Goal: Information Seeking & Learning: Check status

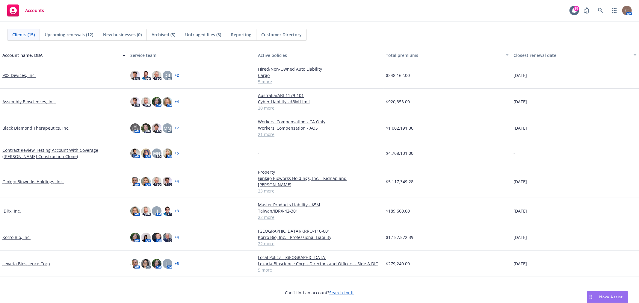
click at [194, 32] on span "Untriaged files (3)" at bounding box center [203, 34] width 36 height 6
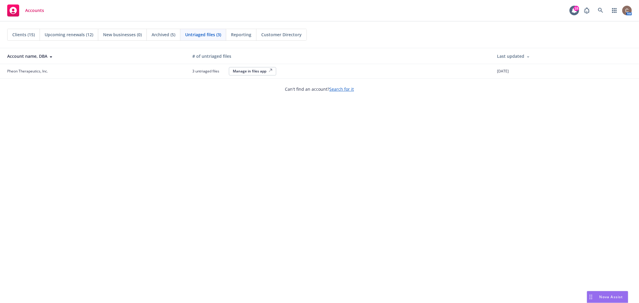
click at [32, 34] on span "Clients (15)" at bounding box center [23, 34] width 22 height 6
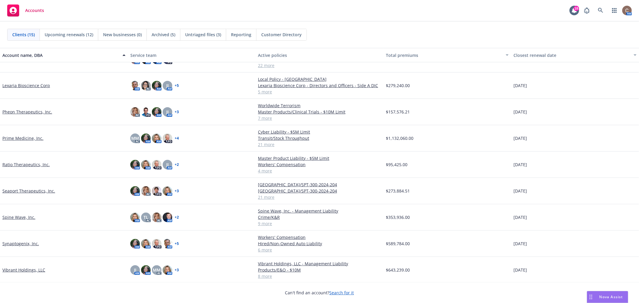
scroll to position [164, 0]
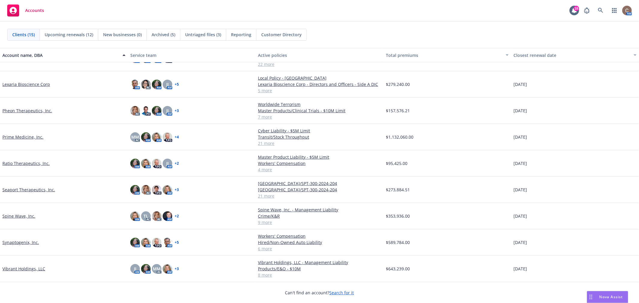
click at [24, 268] on link "Vibrant Holdings, LLC" at bounding box center [23, 269] width 43 height 6
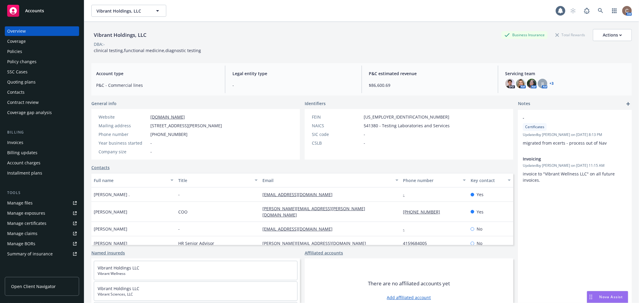
click at [18, 54] on div "Policies" at bounding box center [14, 52] width 15 height 10
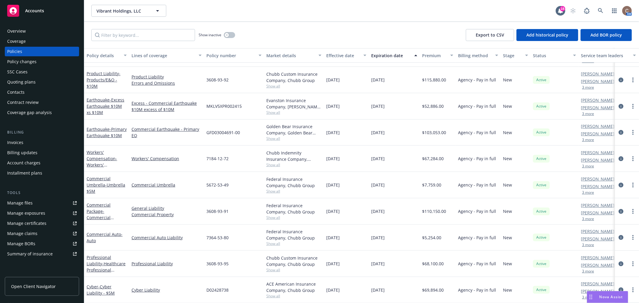
scroll to position [28, 0]
drag, startPoint x: 293, startPoint y: 133, endPoint x: 256, endPoint y: 115, distance: 41.7
click at [256, 120] on div "Earthquake - Primary Earthquake $10M Commercial Earthquake - Primary EQ GFD0300…" at bounding box center [373, 133] width 579 height 26
drag, startPoint x: 305, startPoint y: 101, endPoint x: 268, endPoint y: 95, distance: 37.3
click at [268, 97] on div "Evanston Insurance Company, [PERSON_NAME] Insurance, Amwins" at bounding box center [293, 103] width 55 height 13
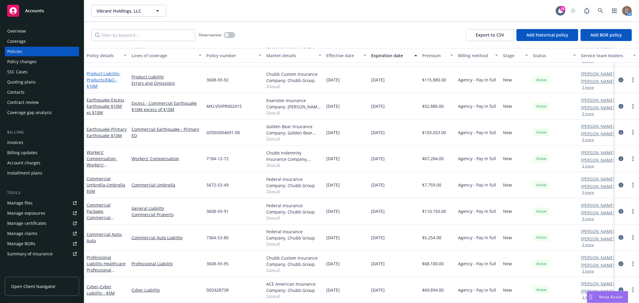
click at [103, 71] on link "Product Liability - Products/E&O - $10M" at bounding box center [104, 80] width 34 height 18
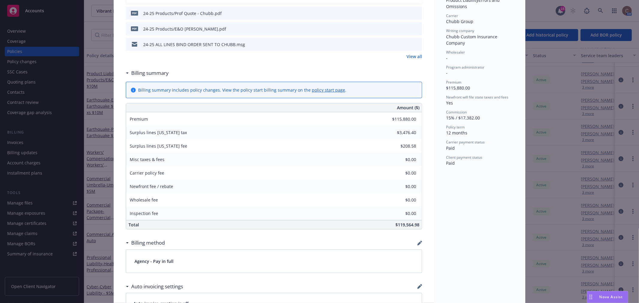
scroll to position [200, 0]
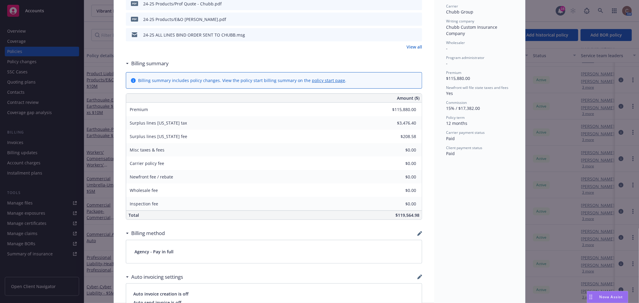
click at [418, 109] on div "$115,880.00" at bounding box center [400, 109] width 43 height 13
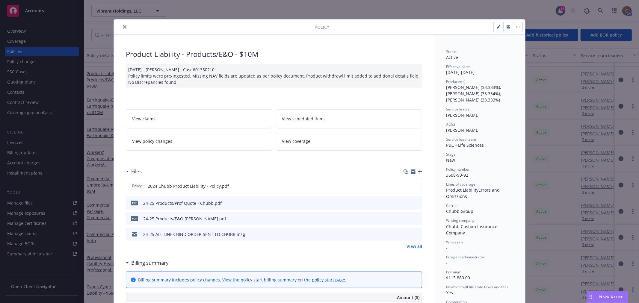
click at [123, 28] on icon "close" at bounding box center [125, 27] width 4 height 4
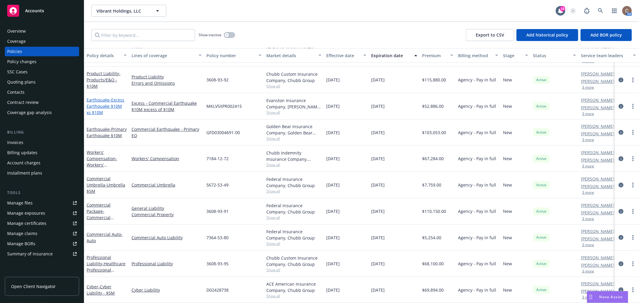
click at [112, 98] on span "- Excess Earthquake $10M xs $10M" at bounding box center [106, 106] width 38 height 18
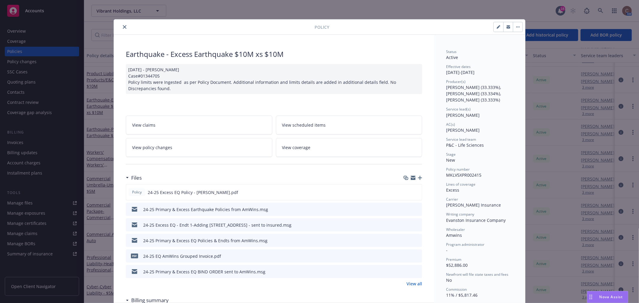
click at [123, 26] on icon "close" at bounding box center [125, 27] width 4 height 4
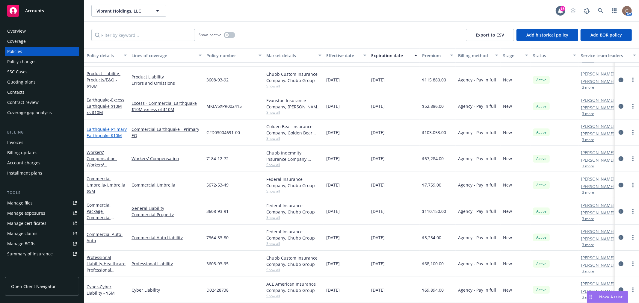
click at [96, 127] on span "- Primary Earthquake $10M" at bounding box center [107, 133] width 40 height 12
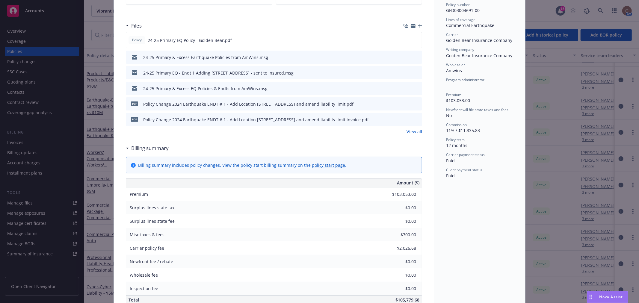
scroll to position [166, 0]
click at [421, 191] on div "Earthquake - Primary Earthquake $10M [DATE] - [PERSON_NAME] Case#01345277 Polic…" at bounding box center [274, 242] width 320 height 749
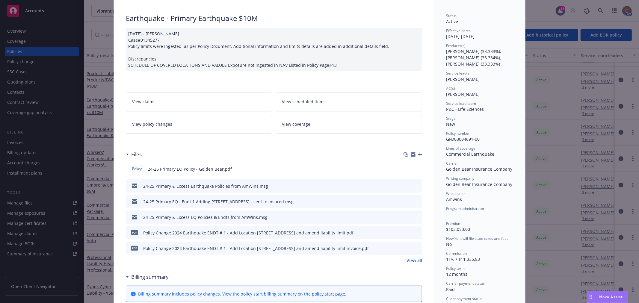
scroll to position [0, 0]
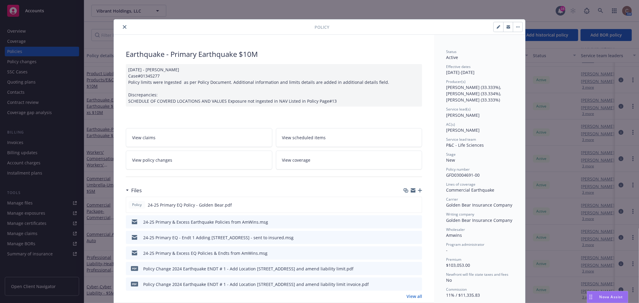
click at [123, 27] on icon "close" at bounding box center [125, 27] width 4 height 4
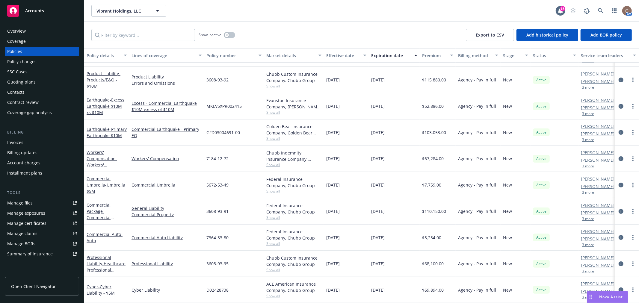
click at [97, 150] on div "Workers' Compensation - Workers' Compensation" at bounding box center [107, 158] width 40 height 19
click at [94, 153] on link "Workers' Compensation - Workers' Compensation" at bounding box center [102, 162] width 31 height 25
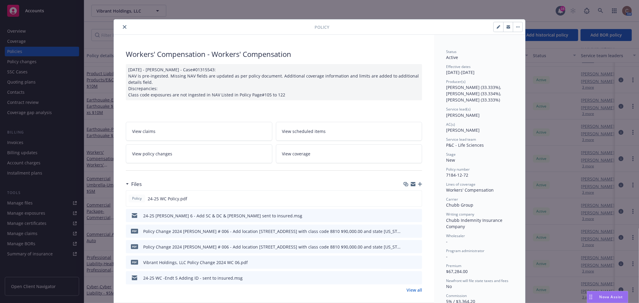
click at [124, 25] on icon "close" at bounding box center [125, 27] width 4 height 4
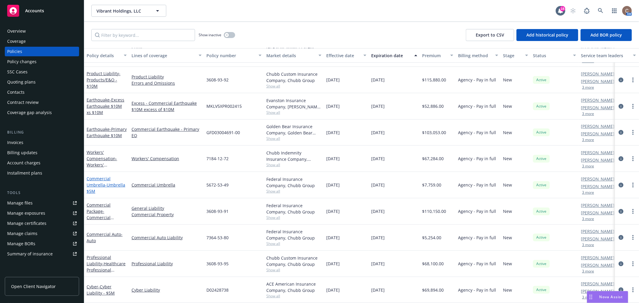
click at [104, 182] on span "- Umbrella $5M" at bounding box center [106, 188] width 39 height 12
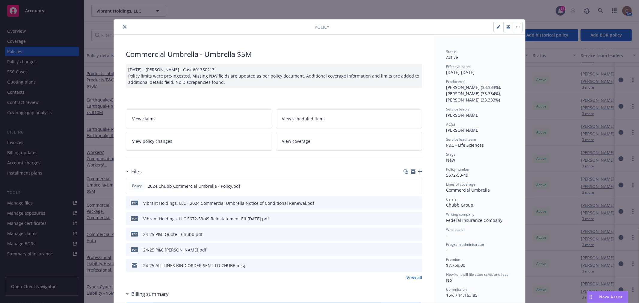
click at [123, 23] on button "close" at bounding box center [124, 26] width 7 height 7
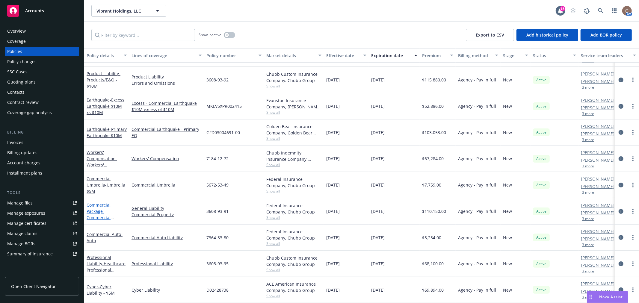
click at [101, 207] on link "Commercial Package - Commercial Package" at bounding box center [99, 214] width 24 height 25
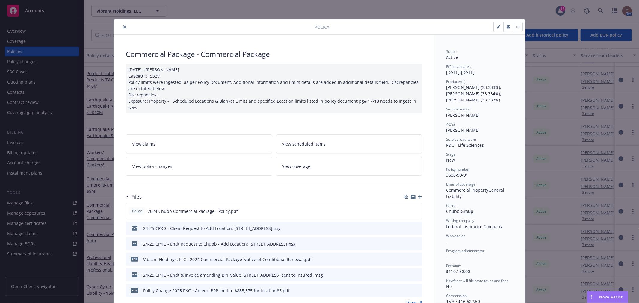
click at [119, 22] on div "Policy" at bounding box center [320, 26] width 412 height 15
click at [122, 24] on button "close" at bounding box center [124, 26] width 7 height 7
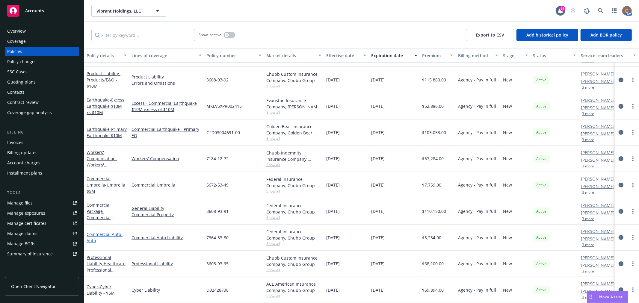
click at [92, 232] on link "Commercial Auto - Auto" at bounding box center [105, 238] width 36 height 12
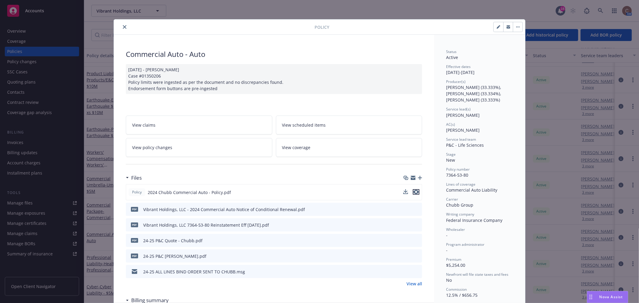
click at [414, 194] on icon "preview file" at bounding box center [416, 192] width 5 height 4
click at [123, 25] on icon "close" at bounding box center [125, 27] width 4 height 4
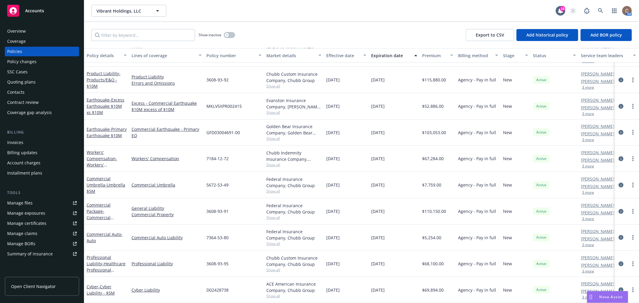
click at [98, 262] on div "Professional Liability - Healthcare Professional Liability $10M" at bounding box center [107, 264] width 40 height 19
click at [104, 261] on span "- Healthcare Professional Liability $10M" at bounding box center [106, 270] width 39 height 18
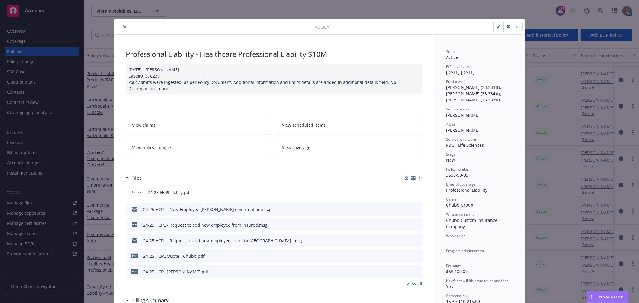
click at [123, 27] on icon "close" at bounding box center [125, 27] width 4 height 4
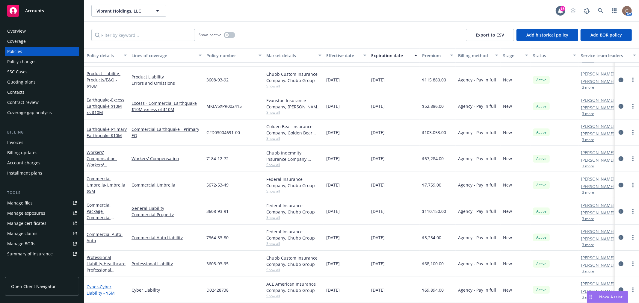
click at [106, 284] on span "- Cyber Liability - $5M" at bounding box center [101, 290] width 28 height 12
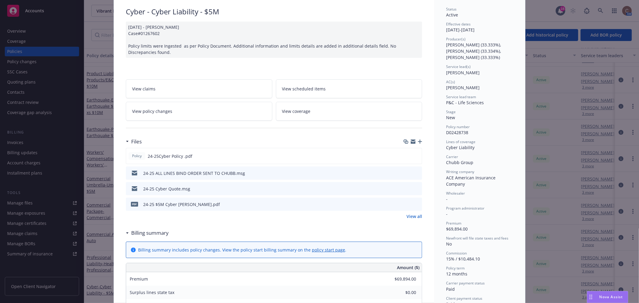
scroll to position [38, 0]
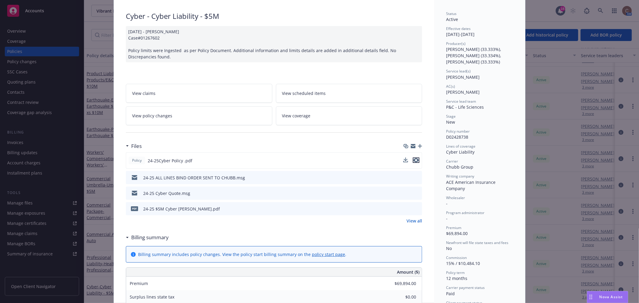
click at [414, 160] on icon "preview file" at bounding box center [416, 160] width 5 height 4
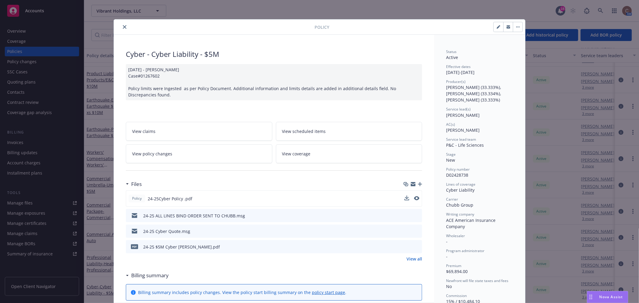
click at [123, 26] on icon "close" at bounding box center [125, 27] width 4 height 4
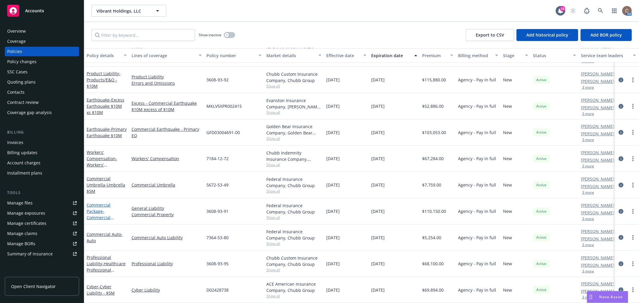
click at [99, 210] on span "- Commercial Package" at bounding box center [100, 218] width 27 height 18
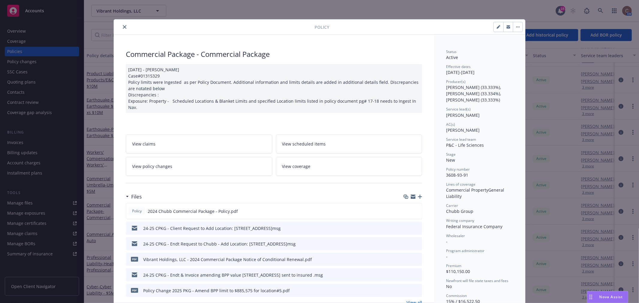
click at [123, 28] on icon "close" at bounding box center [125, 27] width 4 height 4
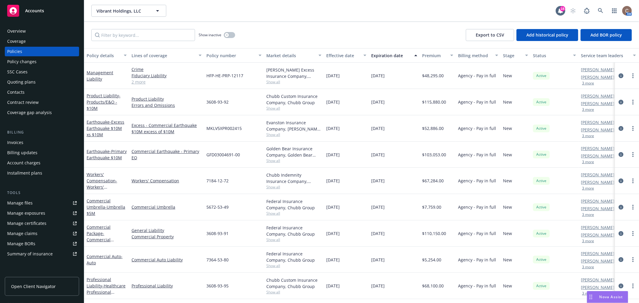
drag, startPoint x: 397, startPoint y: 85, endPoint x: 301, endPoint y: 81, distance: 95.7
click at [301, 81] on div "Management Liability Crime Fiduciary Liability Directors and Officers Employmen…" at bounding box center [373, 76] width 579 height 26
click at [511, 79] on div "New" at bounding box center [516, 76] width 30 height 26
click at [436, 79] on div "$48,295.00" at bounding box center [438, 76] width 36 height 26
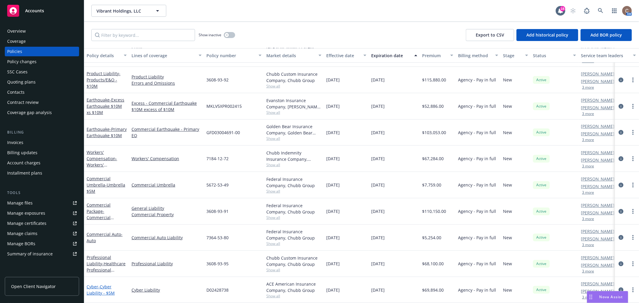
click at [103, 284] on span "- Cyber Liability - $5M" at bounding box center [101, 290] width 28 height 12
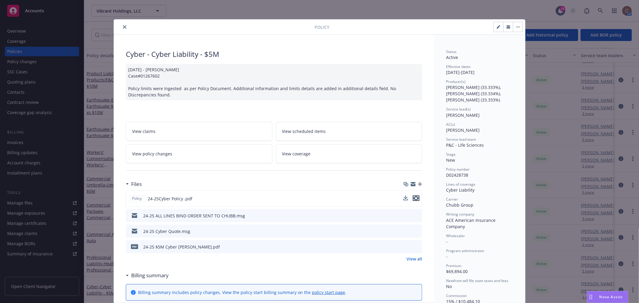
click at [415, 196] on icon "preview file" at bounding box center [416, 198] width 5 height 4
click at [124, 27] on icon "close" at bounding box center [125, 27] width 4 height 4
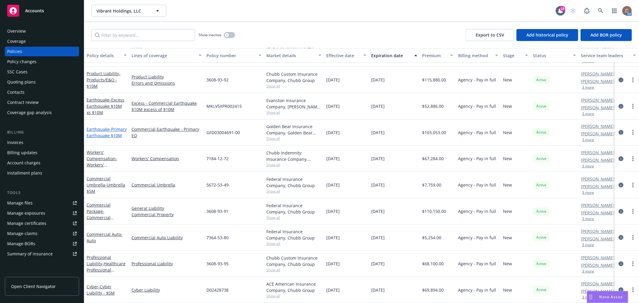
click at [91, 127] on span "- Primary Earthquake $10M" at bounding box center [107, 133] width 40 height 12
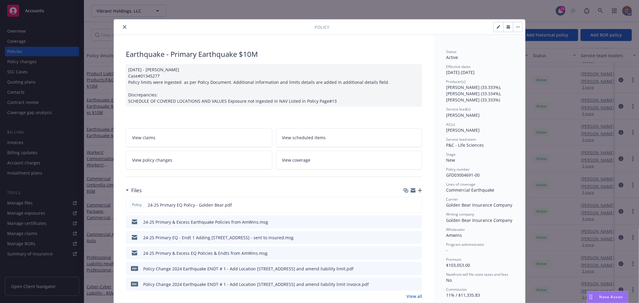
click at [124, 29] on button "close" at bounding box center [124, 26] width 7 height 7
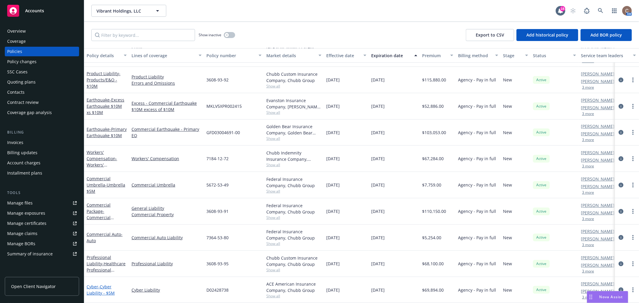
click at [109, 286] on span "- Cyber Liability - $5M" at bounding box center [101, 290] width 28 height 12
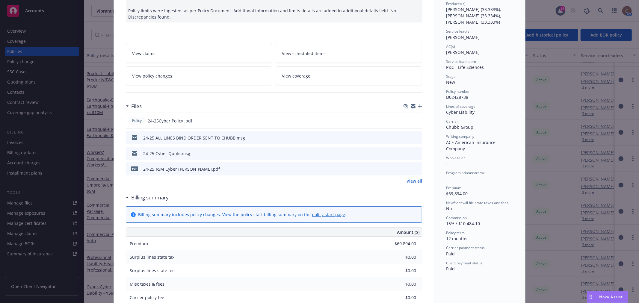
scroll to position [85, 0]
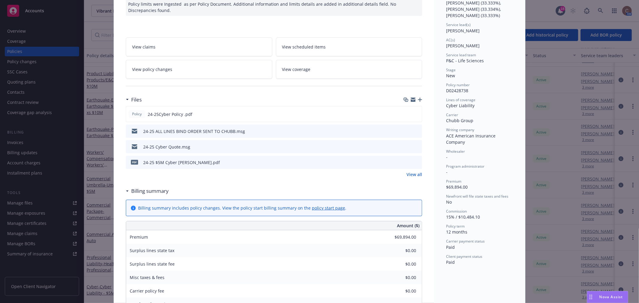
click at [414, 162] on icon "preview file" at bounding box center [416, 162] width 5 height 4
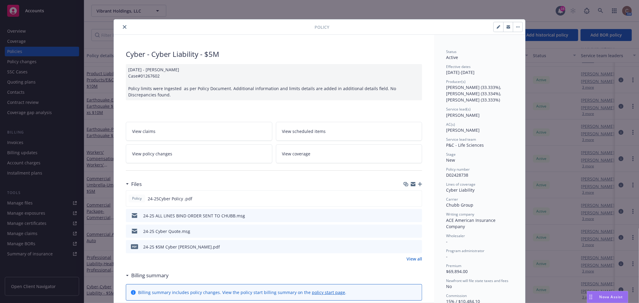
scroll to position [200, 0]
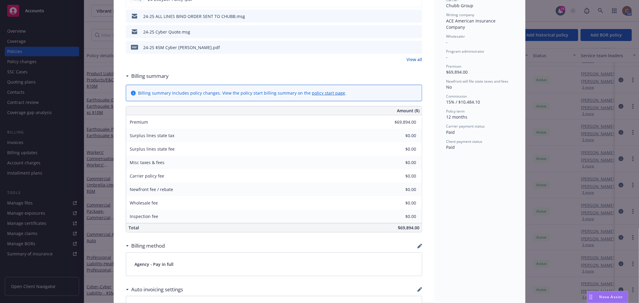
click at [423, 201] on div "Cyber - Cyber Liability - $5M [DATE] - [PERSON_NAME] Case#01267602 Policy limit…" at bounding box center [274, 178] width 320 height 687
click at [426, 191] on div "Cyber - Cyber Liability - $5M [DATE] - [PERSON_NAME] Case#01267602 Policy limit…" at bounding box center [274, 178] width 320 height 687
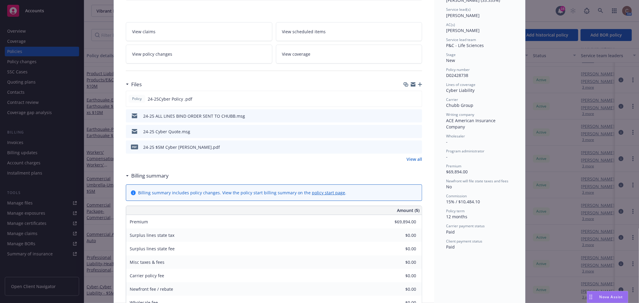
scroll to position [0, 0]
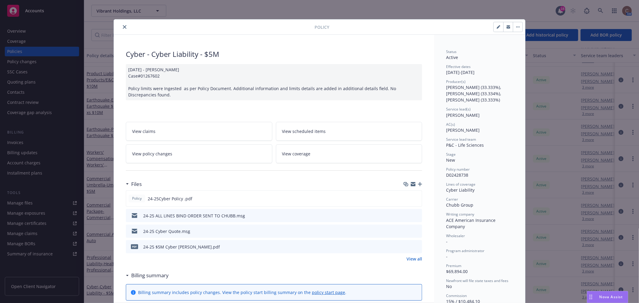
click at [123, 26] on icon "close" at bounding box center [125, 27] width 4 height 4
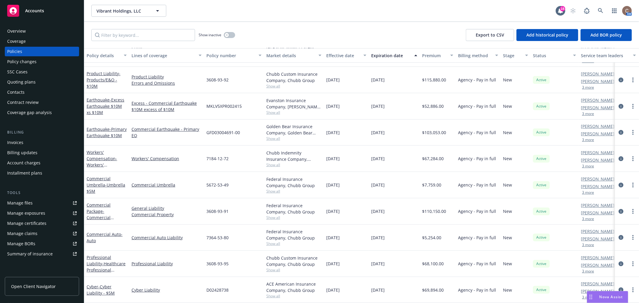
click at [284, 20] on div "Vibrant Holdings, LLC Vibrant Holdings, LLC 18 AM" at bounding box center [361, 11] width 555 height 22
click at [99, 261] on span "- Healthcare Professional Liability $10M" at bounding box center [106, 270] width 39 height 18
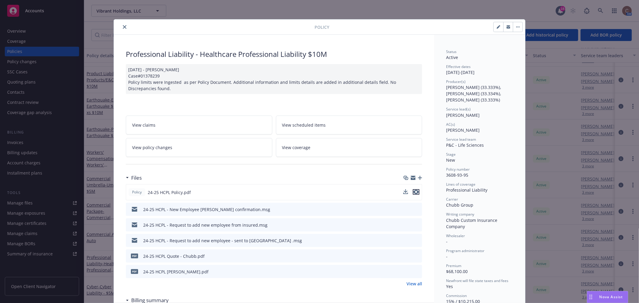
click at [414, 192] on icon "preview file" at bounding box center [416, 192] width 5 height 4
click at [123, 28] on icon "close" at bounding box center [125, 27] width 4 height 4
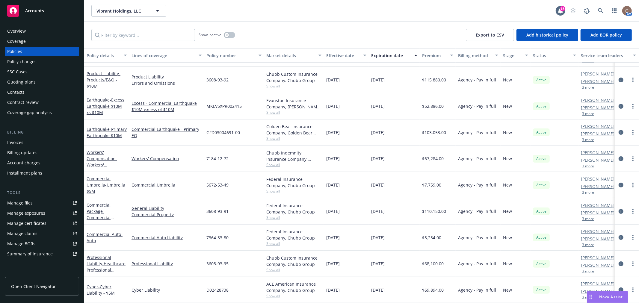
click at [37, 12] on span "Accounts" at bounding box center [34, 10] width 19 height 5
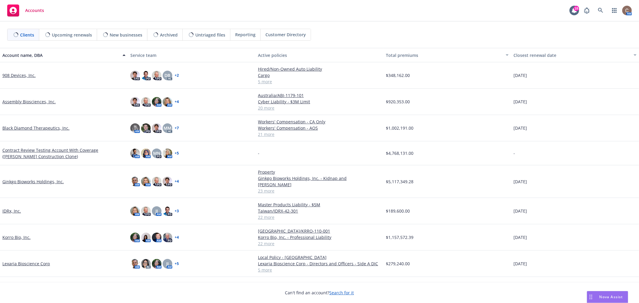
click at [519, 52] on div "Closest renewal date" at bounding box center [572, 55] width 117 height 6
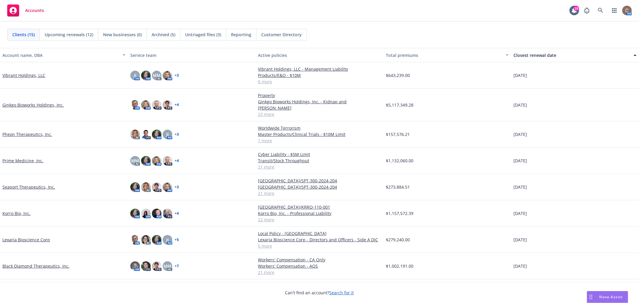
click at [29, 158] on link "Prime Medicine, Inc." at bounding box center [22, 161] width 41 height 6
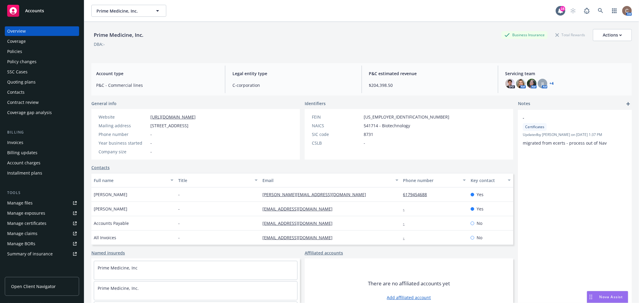
click at [31, 52] on div "Policies" at bounding box center [42, 52] width 70 height 10
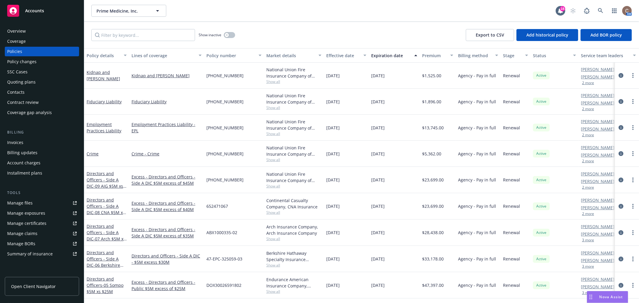
click at [391, 54] on div "Expiration date" at bounding box center [391, 55] width 40 height 6
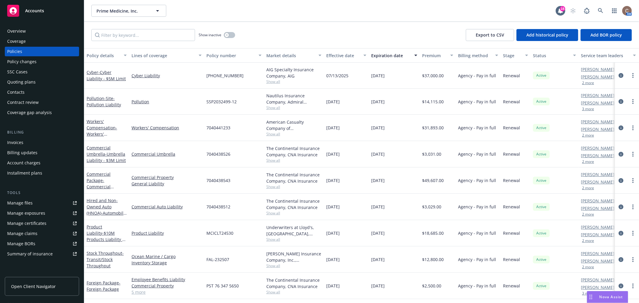
click at [391, 54] on div "Expiration date" at bounding box center [391, 55] width 40 height 6
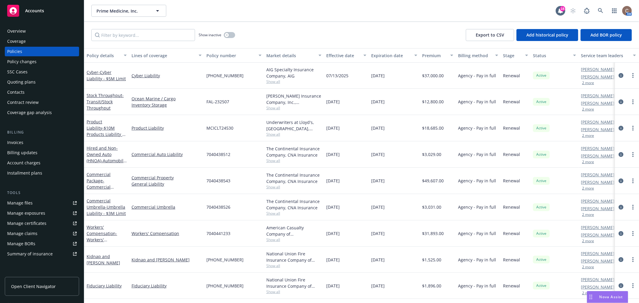
click at [391, 54] on div "Expiration date" at bounding box center [391, 55] width 40 height 6
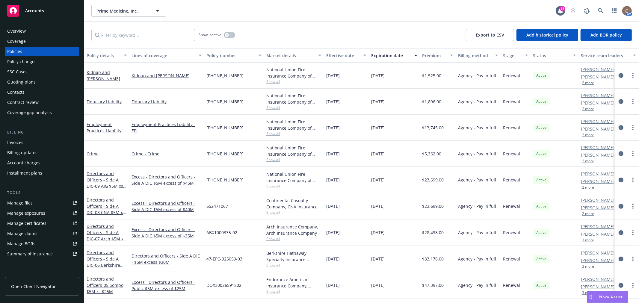
click at [393, 56] on div "Expiration date" at bounding box center [391, 55] width 40 height 6
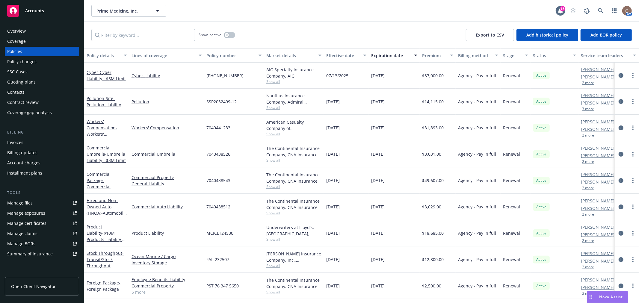
drag, startPoint x: 397, startPoint y: 287, endPoint x: 368, endPoint y: 286, distance: 29.7
click at [368, 286] on div "Foreign Package - Foreign Package Employee Benefits Liability Commercial Proper…" at bounding box center [373, 286] width 579 height 26
click at [45, 14] on div "Accounts" at bounding box center [42, 11] width 70 height 12
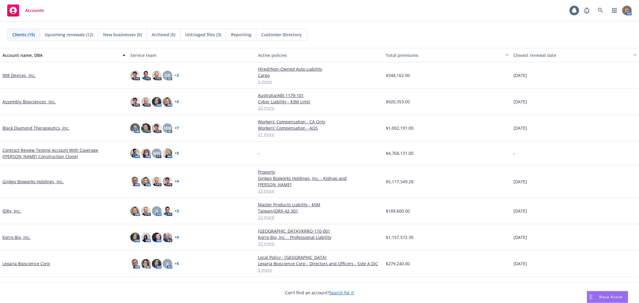
click at [532, 54] on div "Closest renewal date" at bounding box center [572, 55] width 117 height 6
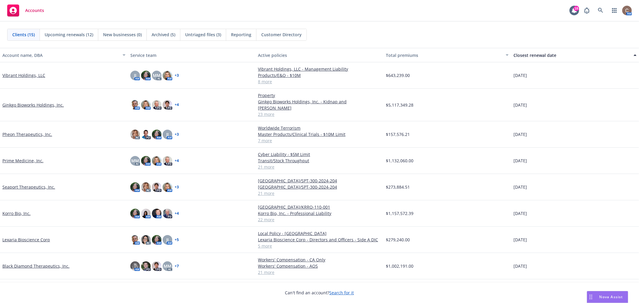
click at [35, 103] on link "Ginkgo Bioworks Holdings, Inc." at bounding box center [32, 105] width 61 height 6
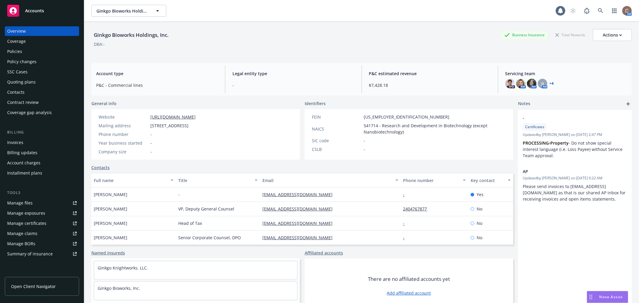
click at [30, 51] on div "Policies" at bounding box center [42, 52] width 70 height 10
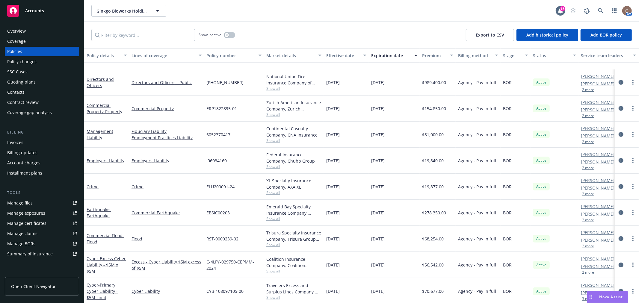
scroll to position [266, 0]
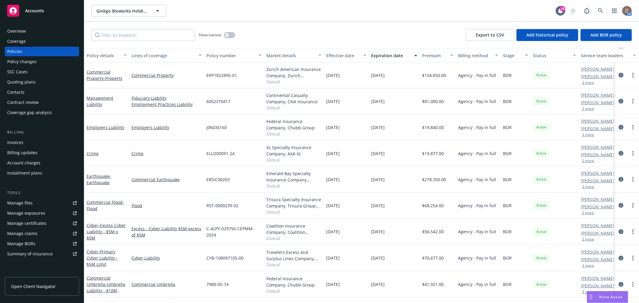
click at [37, 16] on div "Accounts" at bounding box center [42, 11] width 70 height 12
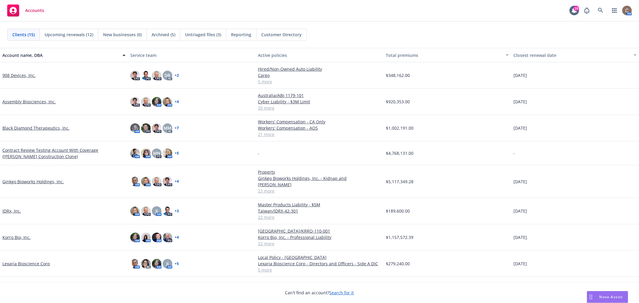
click at [528, 54] on div "Closest renewal date" at bounding box center [572, 55] width 117 height 6
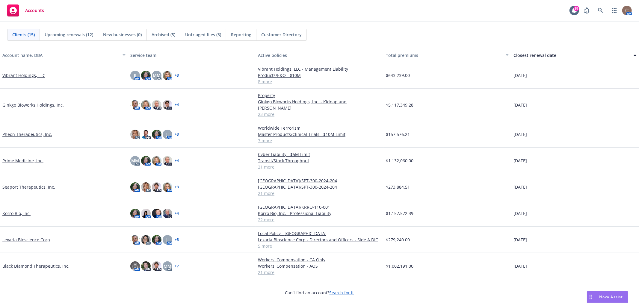
click at [15, 210] on link "Korro Bio, Inc." at bounding box center [16, 213] width 28 height 6
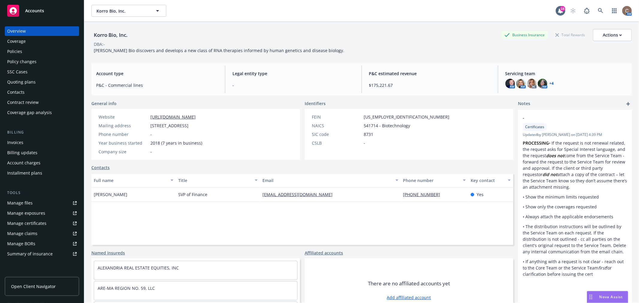
click at [30, 52] on div "Policies" at bounding box center [42, 52] width 70 height 10
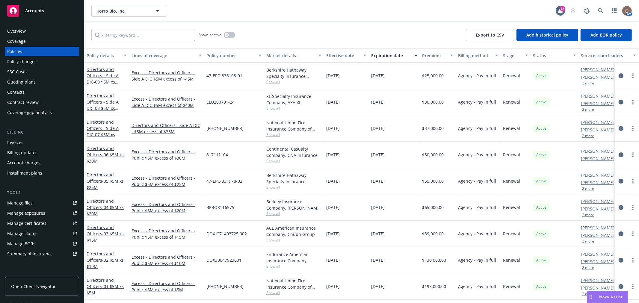
click at [390, 57] on div "Expiration date" at bounding box center [391, 55] width 40 height 6
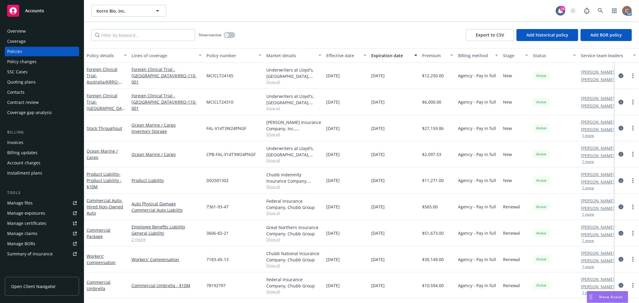
click at [58, 7] on div "Accounts" at bounding box center [42, 11] width 70 height 12
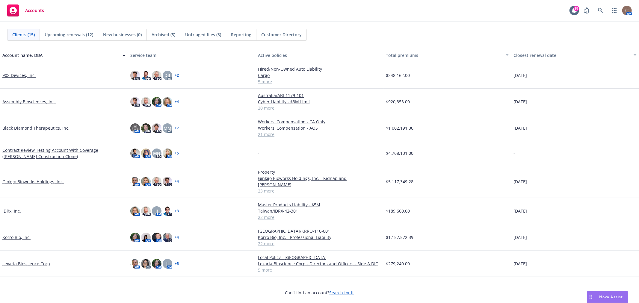
click at [531, 58] on div "Closest renewal date" at bounding box center [572, 55] width 117 height 6
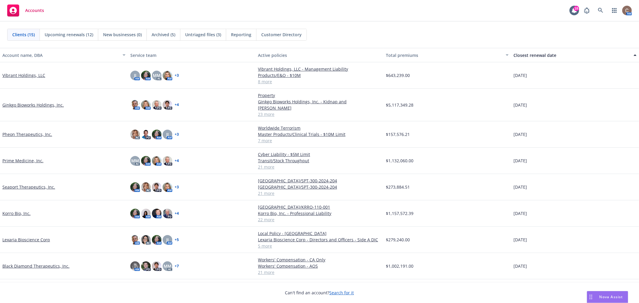
click at [34, 237] on link "Lexaria Bioscience Corp" at bounding box center [26, 240] width 48 height 6
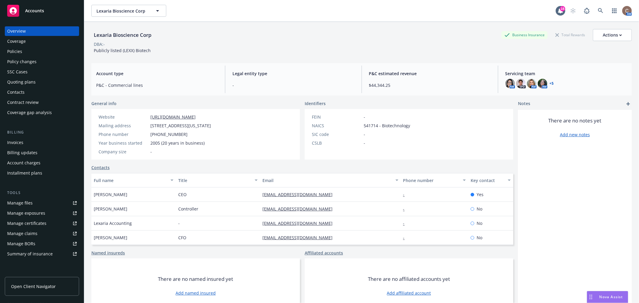
click at [31, 49] on div "Policies" at bounding box center [42, 52] width 70 height 10
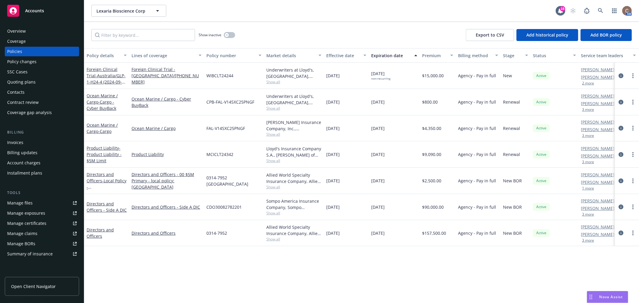
click at [29, 13] on span "Accounts" at bounding box center [34, 10] width 19 height 5
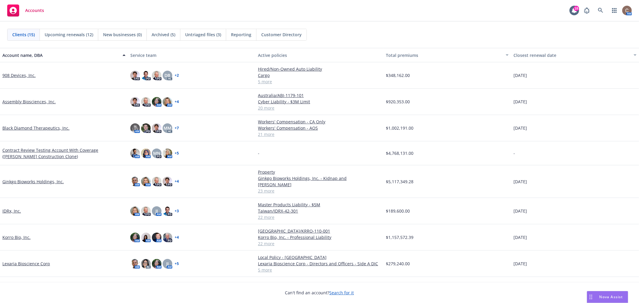
click at [532, 55] on div "Closest renewal date" at bounding box center [572, 55] width 117 height 6
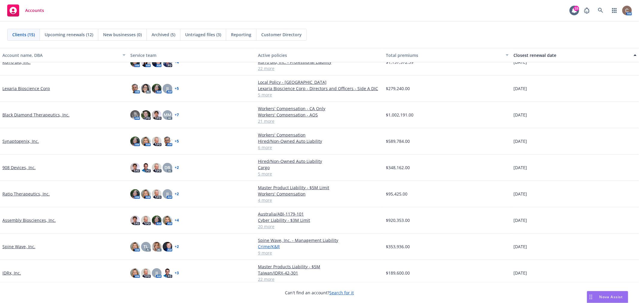
scroll to position [161, 0]
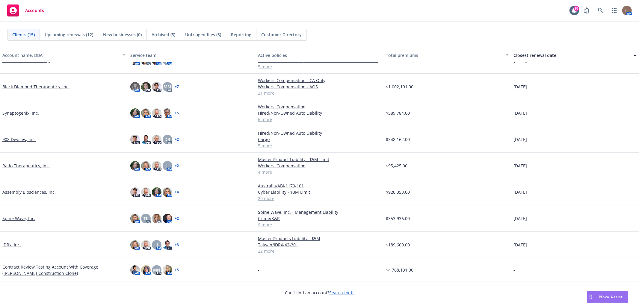
click at [30, 191] on link "Assembly Biosciences, Inc." at bounding box center [28, 192] width 53 height 6
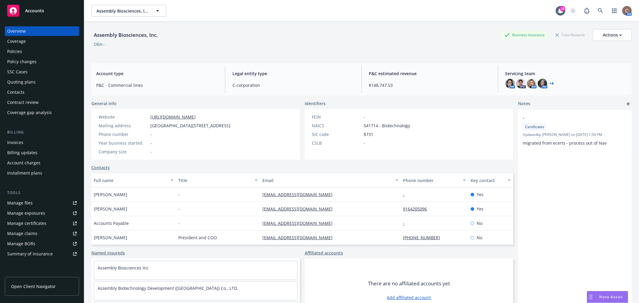
click at [13, 50] on div "Policies" at bounding box center [14, 52] width 15 height 10
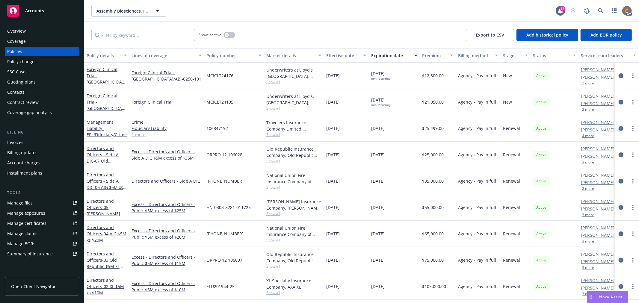
click at [394, 54] on div "Expiration date" at bounding box center [391, 55] width 40 height 6
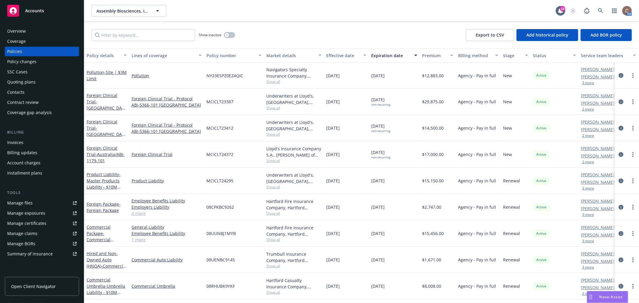
click at [41, 13] on div "Accounts" at bounding box center [42, 11] width 70 height 12
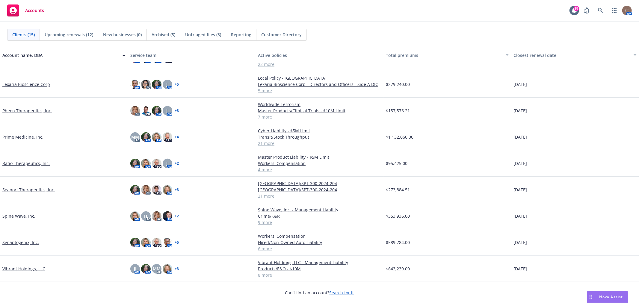
scroll to position [130, 0]
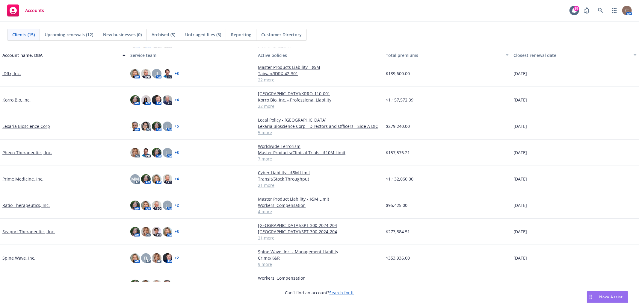
click at [409, 25] on div "Clients (15) Upcoming renewals (12) New businesses (0) Archived (5) Untriaged f…" at bounding box center [319, 35] width 639 height 26
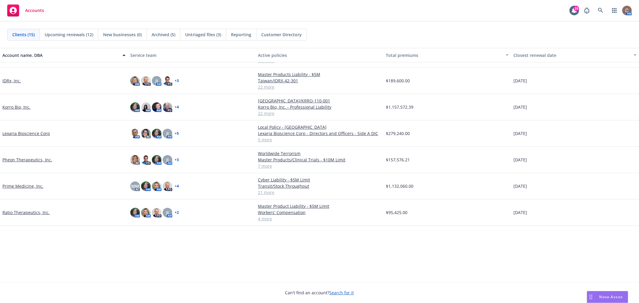
scroll to position [0, 0]
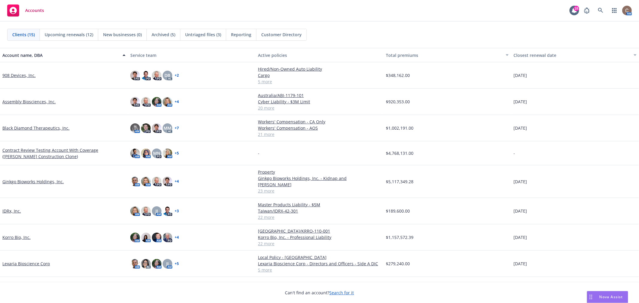
click at [64, 128] on link "Black Diamond Therapeutics, Inc." at bounding box center [35, 128] width 67 height 6
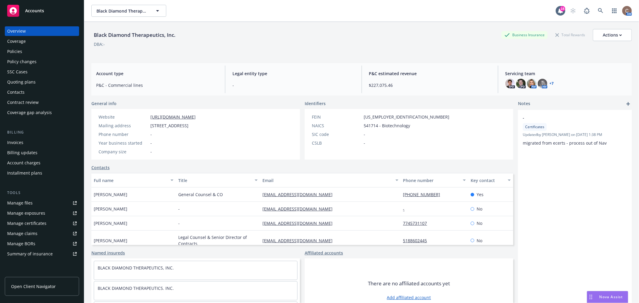
click at [26, 55] on div "Policies" at bounding box center [42, 52] width 70 height 10
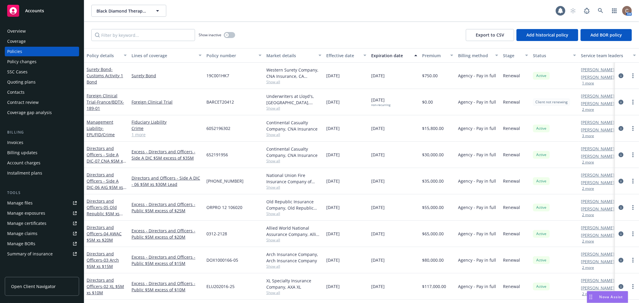
click at [384, 56] on div "Expiration date" at bounding box center [391, 55] width 40 height 6
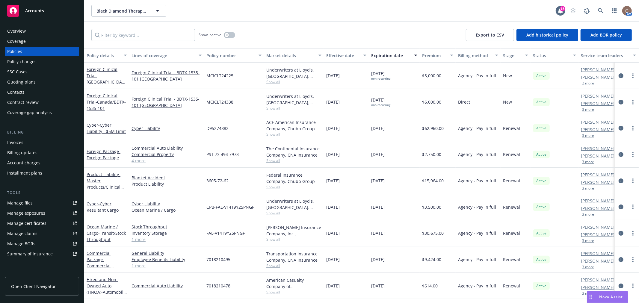
click at [38, 7] on div "Accounts" at bounding box center [42, 11] width 70 height 12
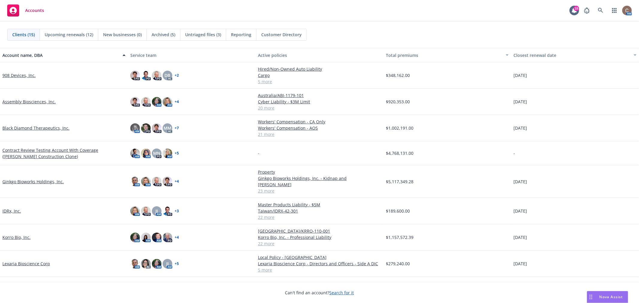
drag, startPoint x: 408, startPoint y: 126, endPoint x: 0, endPoint y: 122, distance: 408.3
click at [0, 122] on div "Black Diamond Therapeutics, Inc. AM PD PD MM AC + 7 Workers' Compensation - CA …" at bounding box center [319, 128] width 639 height 26
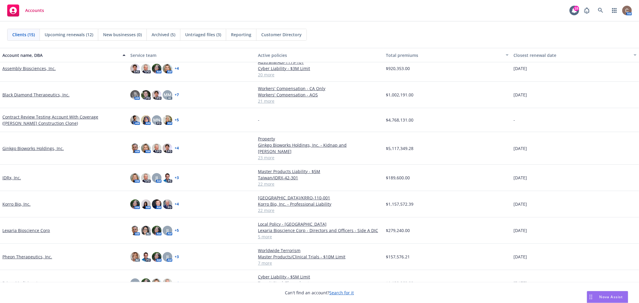
click at [29, 228] on link "Lexaria Bioscience Corp" at bounding box center [26, 231] width 48 height 6
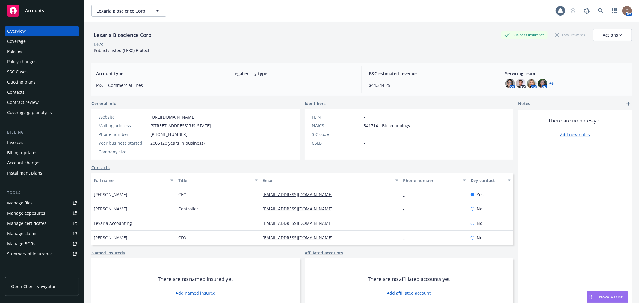
click at [33, 52] on div "Policies" at bounding box center [42, 52] width 70 height 10
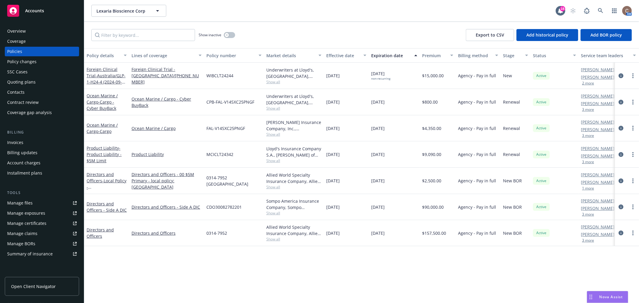
click at [44, 10] on div "Accounts" at bounding box center [42, 11] width 70 height 12
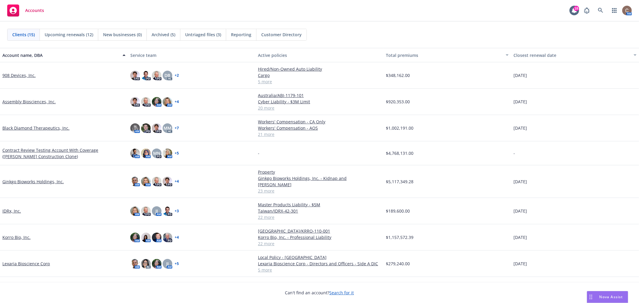
click at [519, 52] on div "Closest renewal date" at bounding box center [572, 55] width 117 height 6
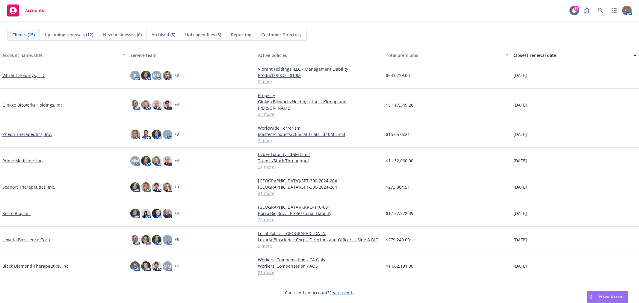
click at [26, 54] on div "Account name, DBA" at bounding box center [60, 55] width 117 height 6
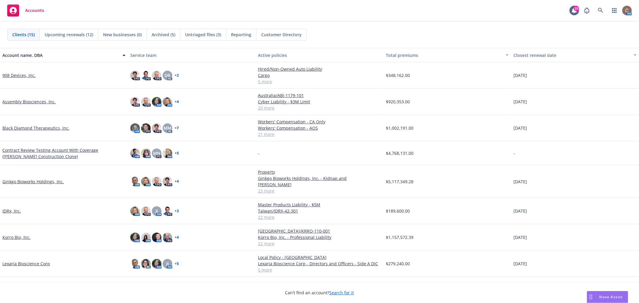
click at [18, 71] on div "908 Devices, Inc." at bounding box center [64, 75] width 128 height 26
click at [18, 73] on link "908 Devices, Inc." at bounding box center [18, 75] width 33 height 6
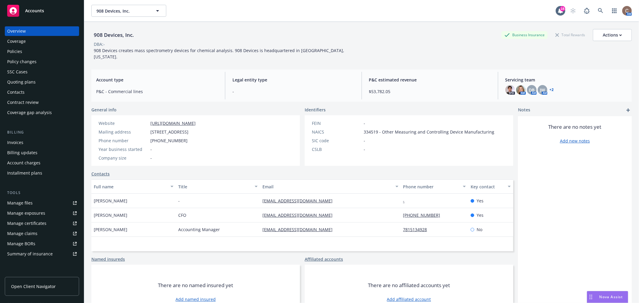
click at [22, 49] on div "Policies" at bounding box center [42, 52] width 70 height 10
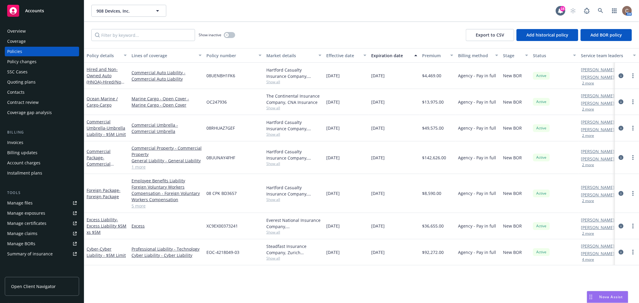
click at [591, 83] on button "2 more" at bounding box center [588, 84] width 12 height 4
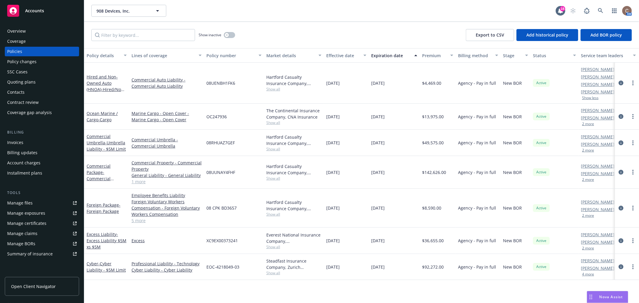
click at [33, 6] on div "Accounts" at bounding box center [42, 11] width 70 height 12
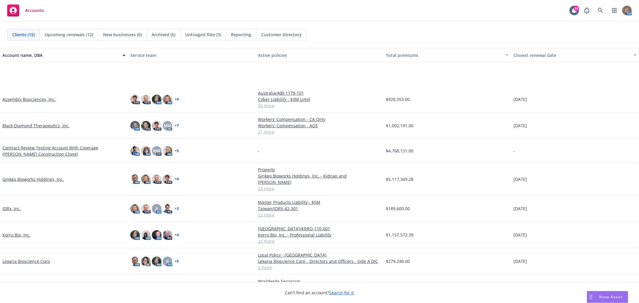
scroll to position [139, 0]
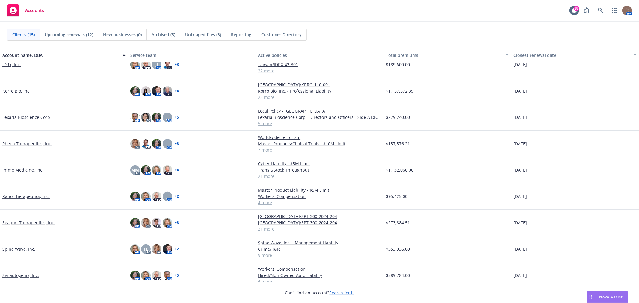
click at [38, 193] on link "Ratio Therapeutics, Inc." at bounding box center [25, 196] width 47 height 6
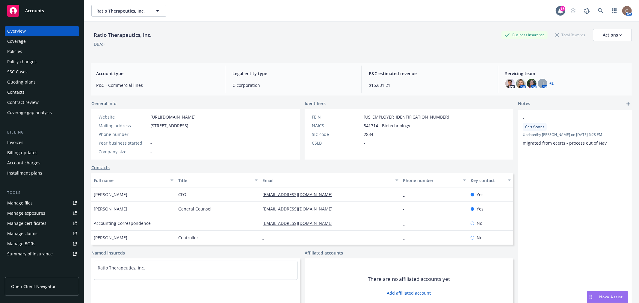
click at [16, 47] on div "Policies" at bounding box center [14, 52] width 15 height 10
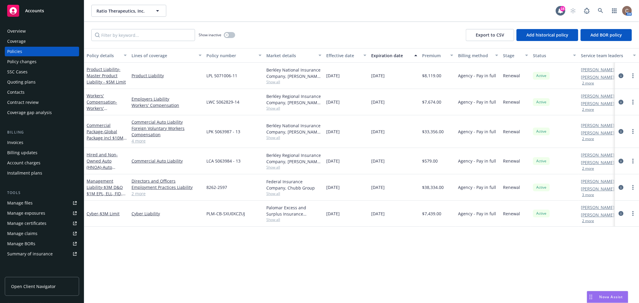
click at [592, 83] on button "2 more" at bounding box center [588, 84] width 12 height 4
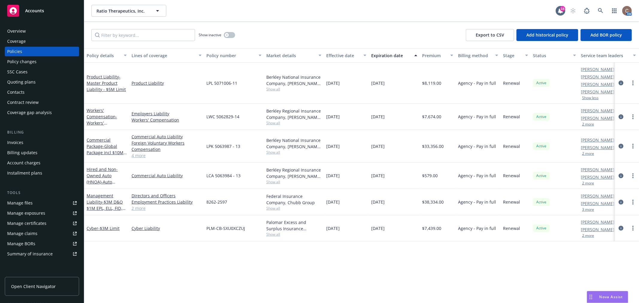
click at [42, 8] on span "Accounts" at bounding box center [34, 10] width 19 height 5
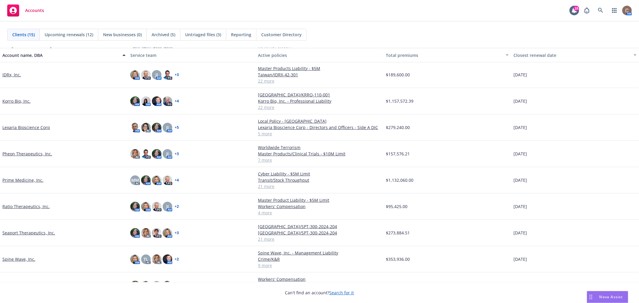
scroll to position [133, 0]
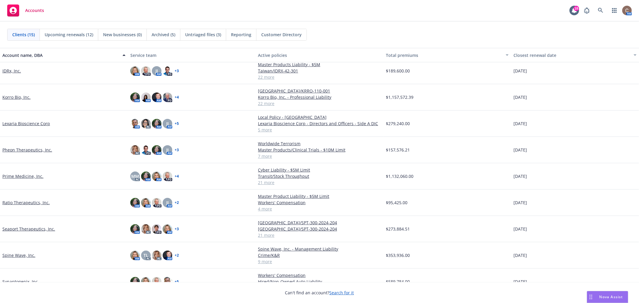
click at [14, 173] on link "Prime Medicine, Inc." at bounding box center [22, 176] width 41 height 6
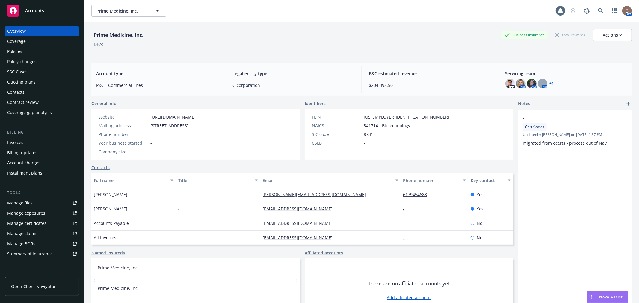
click at [30, 52] on div "Policies" at bounding box center [42, 52] width 70 height 10
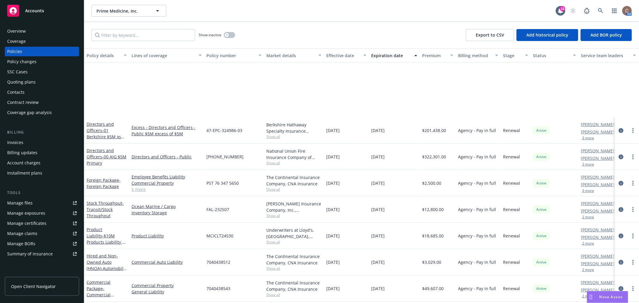
scroll to position [323, 0]
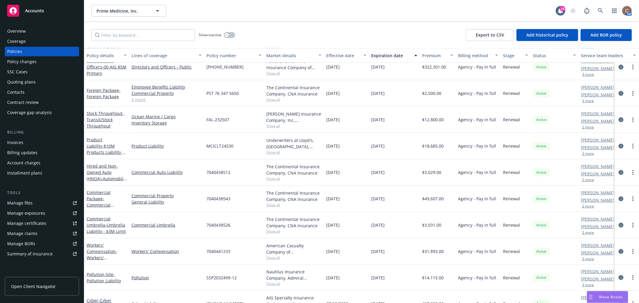
click at [40, 4] on link "Accounts" at bounding box center [42, 10] width 74 height 17
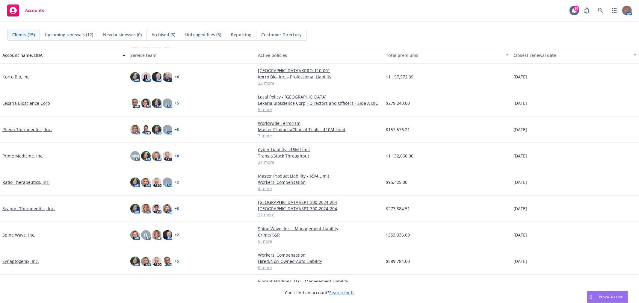
scroll to position [164, 0]
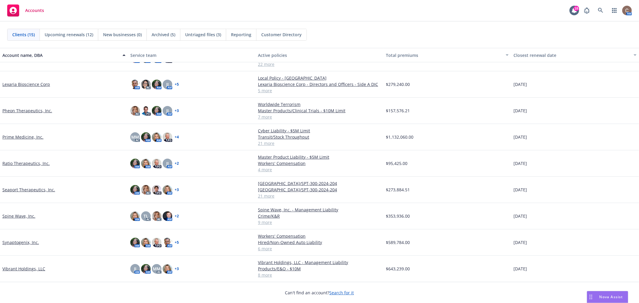
click at [606, 295] on span "Nova Assist" at bounding box center [612, 297] width 24 height 5
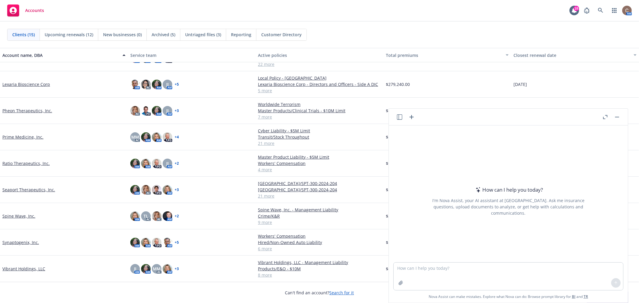
click at [400, 116] on icon "button" at bounding box center [399, 117] width 5 height 5
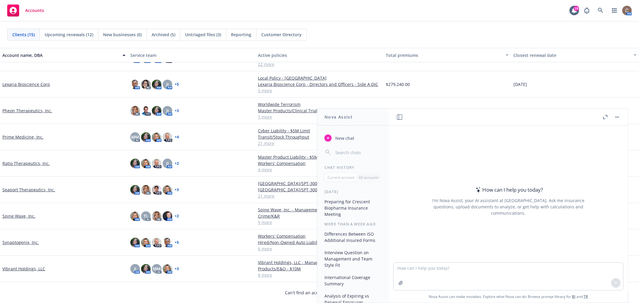
click at [349, 206] on button "Preparing for Crescent Biopharma Insurance Meeting" at bounding box center [353, 208] width 62 height 22
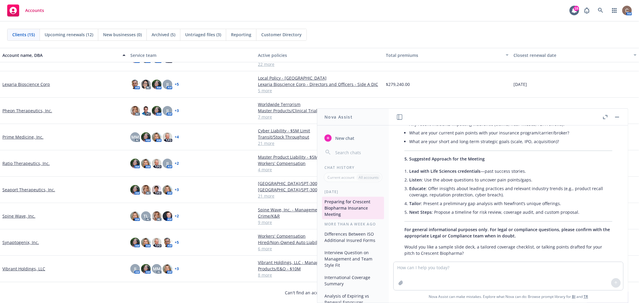
scroll to position [503, 0]
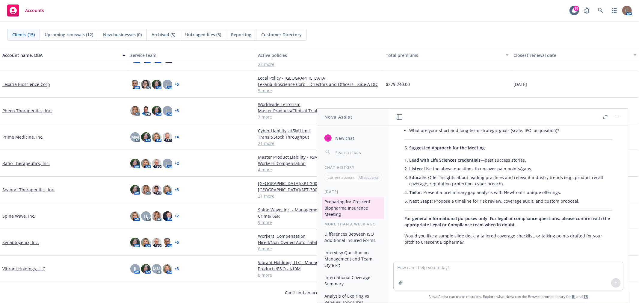
click at [530, 270] on textarea at bounding box center [509, 276] width 230 height 28
click at [480, 263] on textarea at bounding box center [509, 276] width 230 height 28
type textarea "d"
type textarea "s"
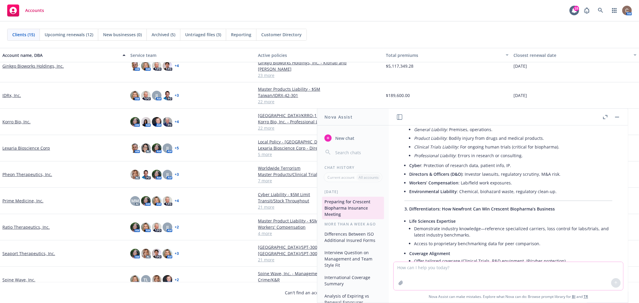
scroll to position [97, 0]
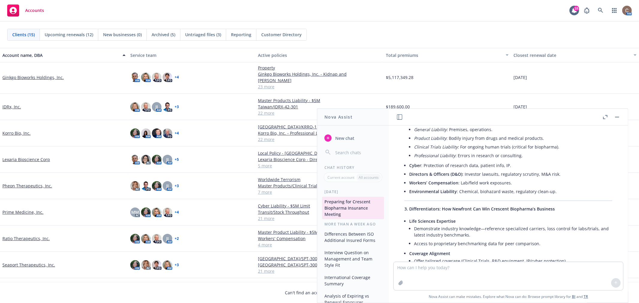
click at [10, 130] on link "Korro Bio, Inc." at bounding box center [16, 133] width 28 height 6
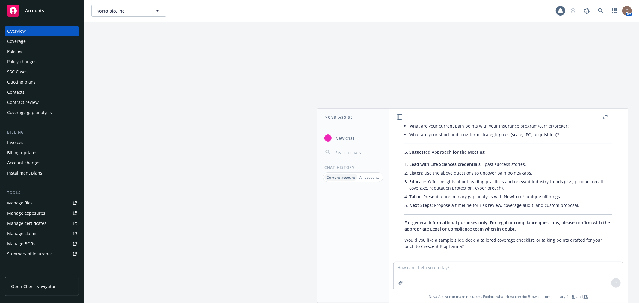
scroll to position [503, 0]
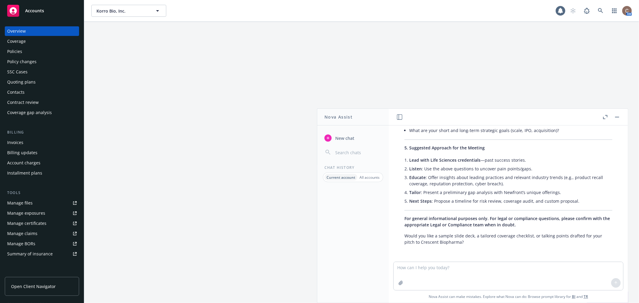
click at [20, 45] on div "Coverage" at bounding box center [16, 42] width 19 height 10
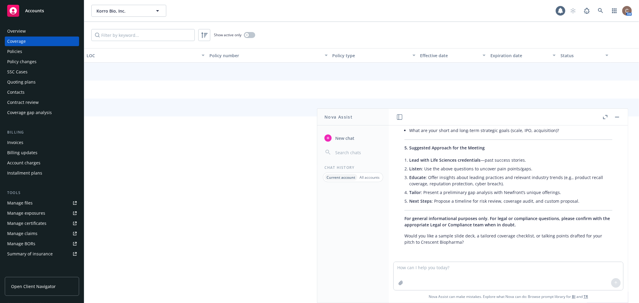
click at [16, 52] on div "Policies" at bounding box center [14, 52] width 15 height 10
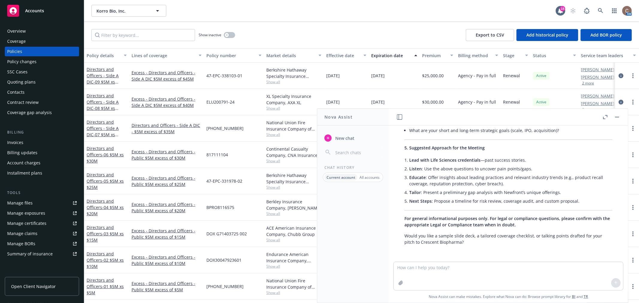
click at [617, 117] on icon "button" at bounding box center [617, 117] width 4 height 1
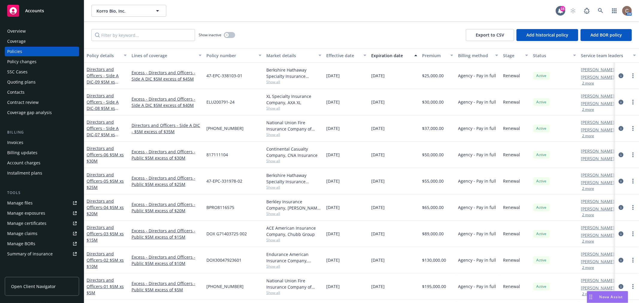
click at [590, 83] on button "2 more" at bounding box center [588, 84] width 12 height 4
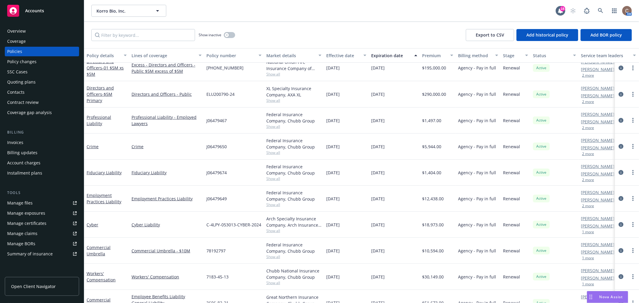
scroll to position [266, 0]
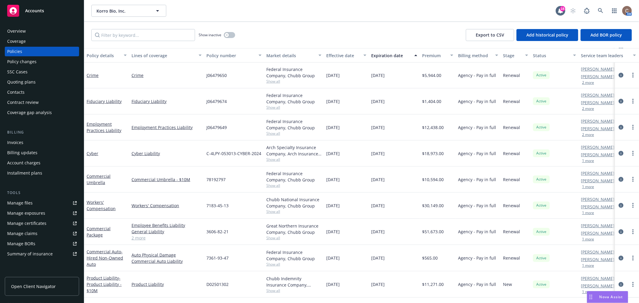
click at [52, 14] on div "Accounts" at bounding box center [42, 11] width 70 height 12
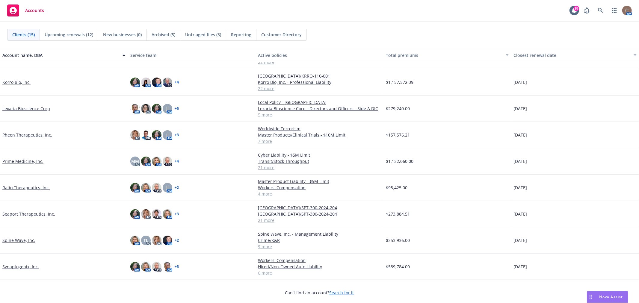
scroll to position [164, 0]
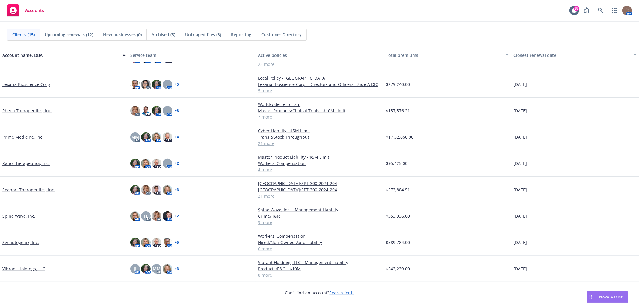
click at [25, 268] on link "Vibrant Holdings, LLC" at bounding box center [23, 269] width 43 height 6
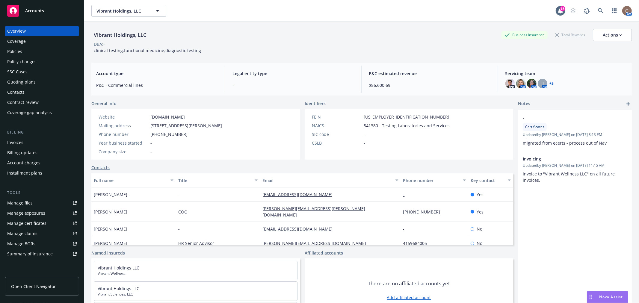
click at [25, 53] on div "Policies" at bounding box center [42, 52] width 70 height 10
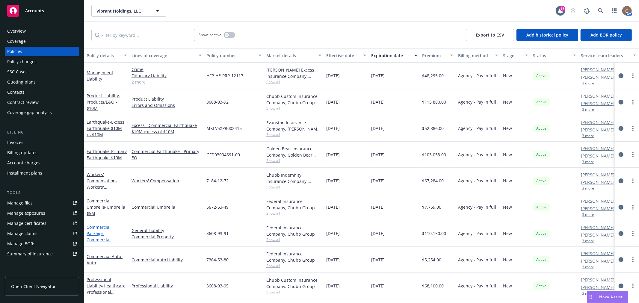
click at [95, 240] on span "- Commercial Package" at bounding box center [100, 240] width 27 height 18
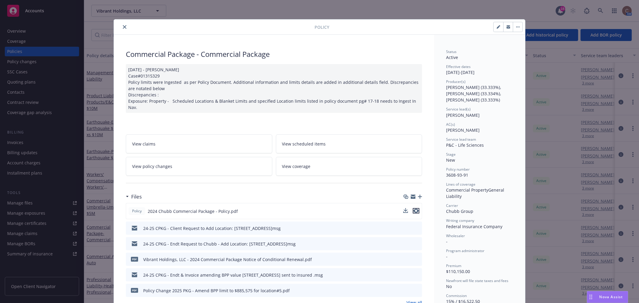
click at [414, 209] on icon "preview file" at bounding box center [416, 211] width 5 height 4
click at [125, 25] on button "close" at bounding box center [124, 26] width 7 height 7
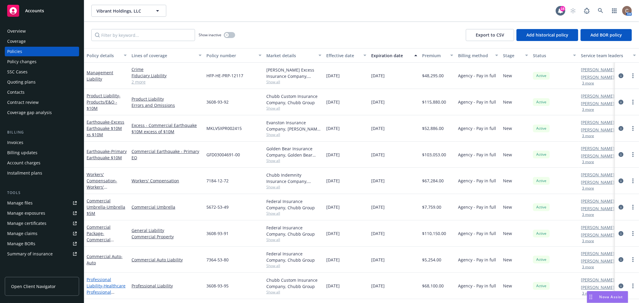
click at [94, 284] on span "- Healthcare Professional Liability $10M" at bounding box center [106, 292] width 39 height 18
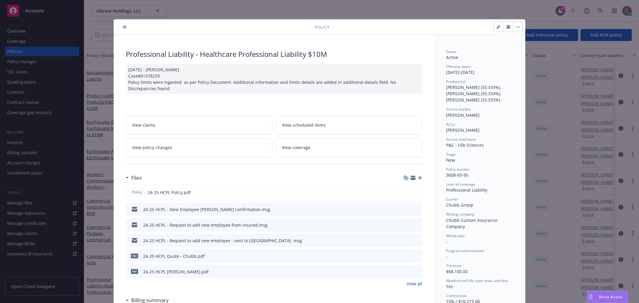
click at [123, 25] on icon "close" at bounding box center [125, 27] width 4 height 4
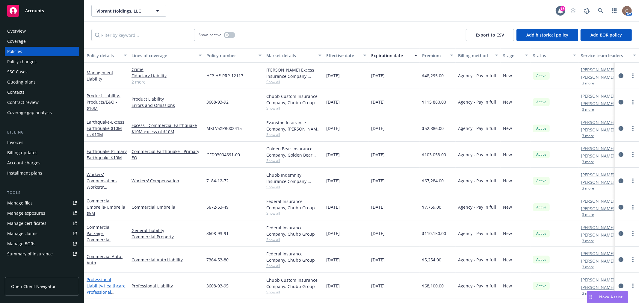
scroll to position [28, 0]
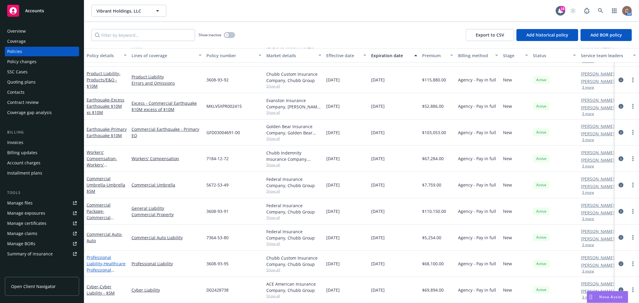
click at [104, 261] on span "- Healthcare Professional Liability $10M" at bounding box center [106, 270] width 39 height 18
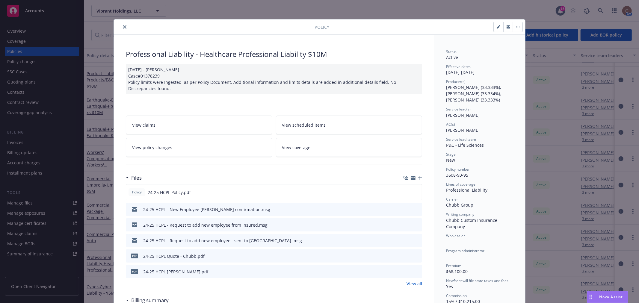
scroll to position [18, 0]
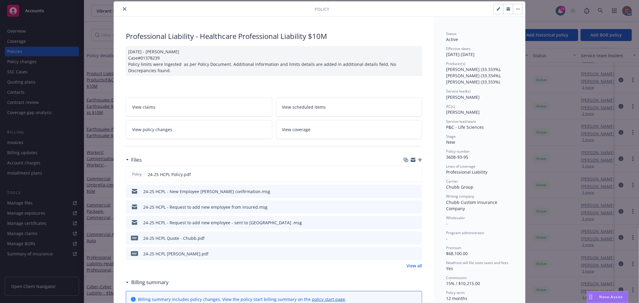
click at [123, 7] on icon "close" at bounding box center [125, 9] width 4 height 4
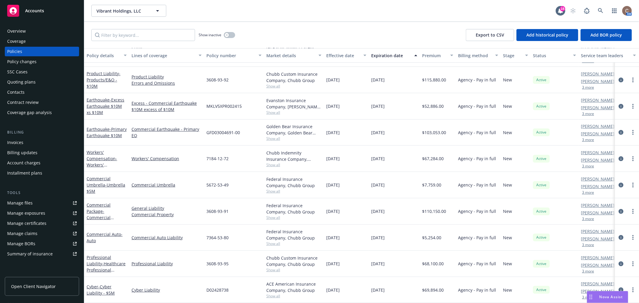
click at [273, 8] on div "Vibrant Holdings, LLC Vibrant Holdings, LLC" at bounding box center [323, 11] width 465 height 12
click at [40, 6] on div "Accounts" at bounding box center [42, 11] width 70 height 12
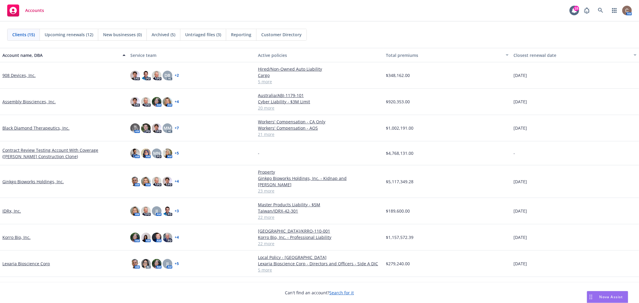
click at [163, 34] on span "Archived (5)" at bounding box center [164, 34] width 24 height 6
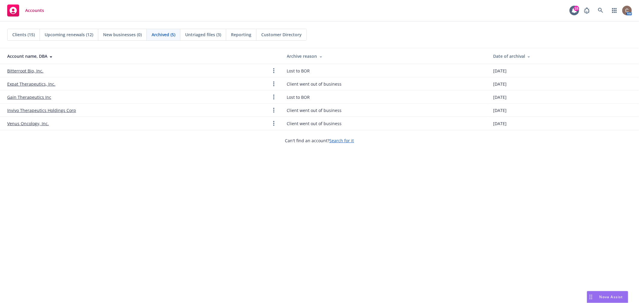
click at [25, 32] on span "Clients (15)" at bounding box center [23, 34] width 22 height 6
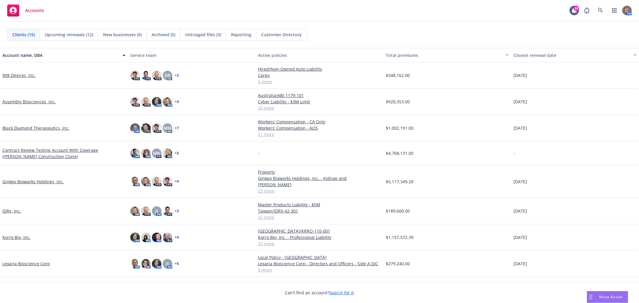
click at [6, 208] on link "IDRx, Inc." at bounding box center [11, 211] width 19 height 6
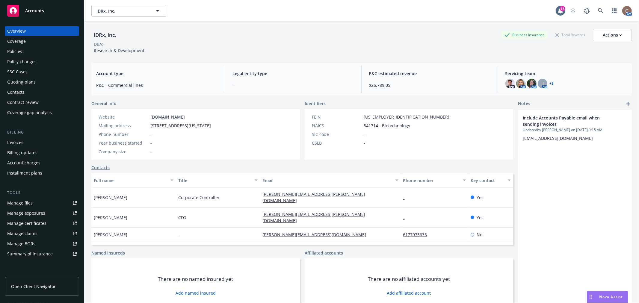
click at [34, 53] on div "Policies" at bounding box center [42, 52] width 70 height 10
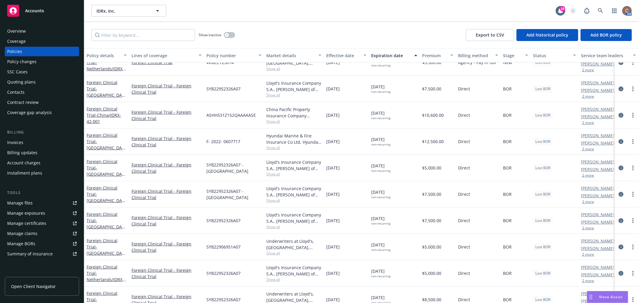
scroll to position [236, 0]
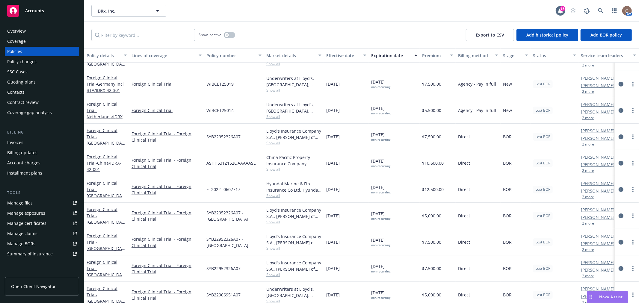
click at [28, 10] on span "Accounts" at bounding box center [34, 10] width 19 height 5
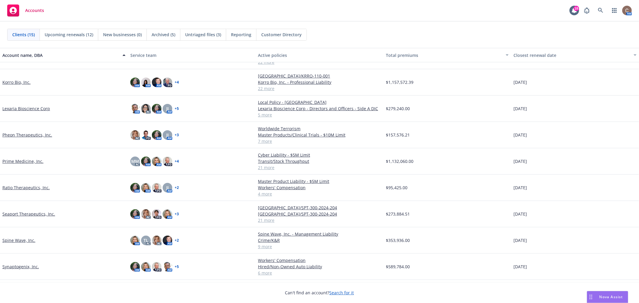
scroll to position [164, 0]
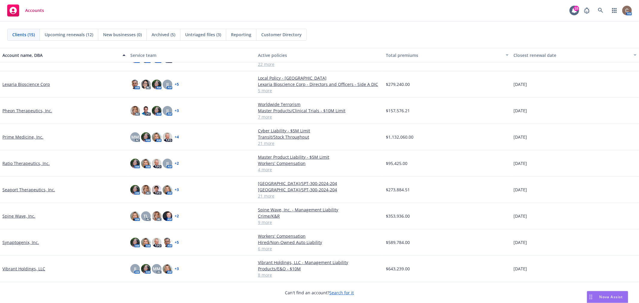
click at [17, 245] on link "Synaptogenix, Inc." at bounding box center [20, 243] width 37 height 6
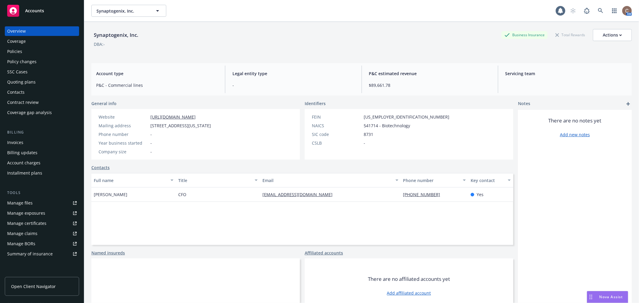
click at [18, 245] on div "Manage BORs" at bounding box center [21, 244] width 28 height 10
click at [25, 49] on div "Policies" at bounding box center [42, 52] width 70 height 10
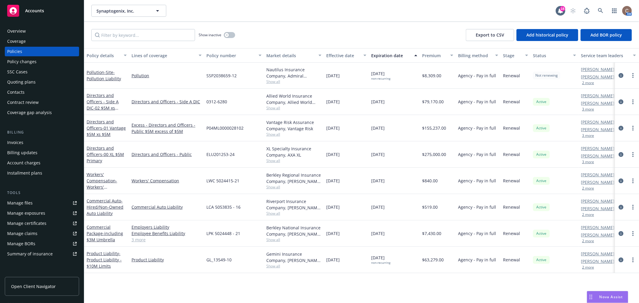
drag, startPoint x: 394, startPoint y: 179, endPoint x: 393, endPoint y: 276, distance: 97.1
click at [393, 276] on div "Policy details Lines of coverage Policy number Market details Effective date Ex…" at bounding box center [361, 175] width 555 height 255
click at [400, 278] on div "Policy details Lines of coverage Policy number Market details Effective date Ex…" at bounding box center [361, 175] width 555 height 255
drag, startPoint x: 403, startPoint y: 178, endPoint x: 401, endPoint y: 234, distance: 56.1
click at [401, 234] on div "Pollution - Site-Pollution Liability Pollution SSP2038659-12 Nautilus Insurance…" at bounding box center [373, 159] width 579 height 192
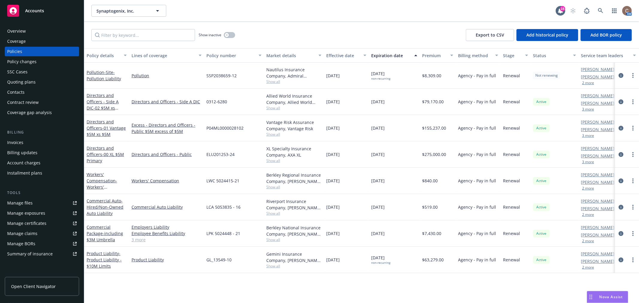
click at [401, 234] on div "[DATE]" at bounding box center [394, 234] width 51 height 26
click at [27, 60] on div "Policy changes" at bounding box center [21, 62] width 29 height 10
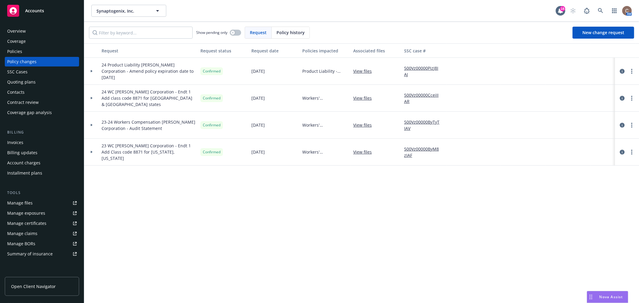
click at [92, 70] on icon at bounding box center [92, 71] width 2 height 2
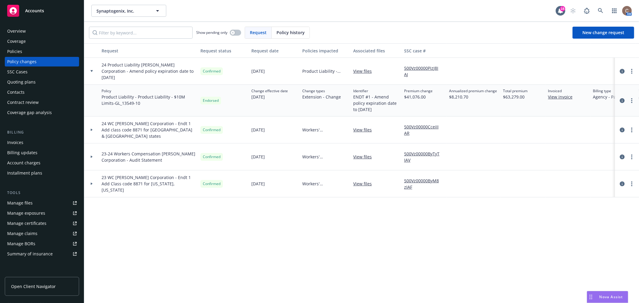
click at [89, 129] on div at bounding box center [92, 130] width 10 height 2
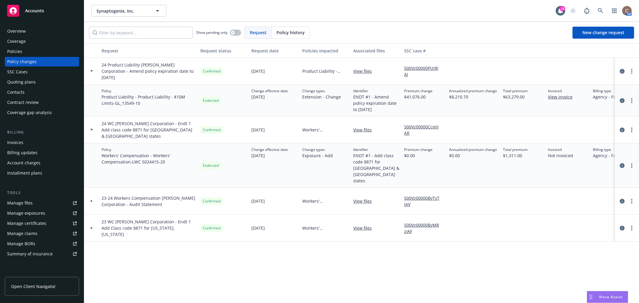
click at [39, 12] on span "Accounts" at bounding box center [34, 10] width 19 height 5
